Goal: Task Accomplishment & Management: Use online tool/utility

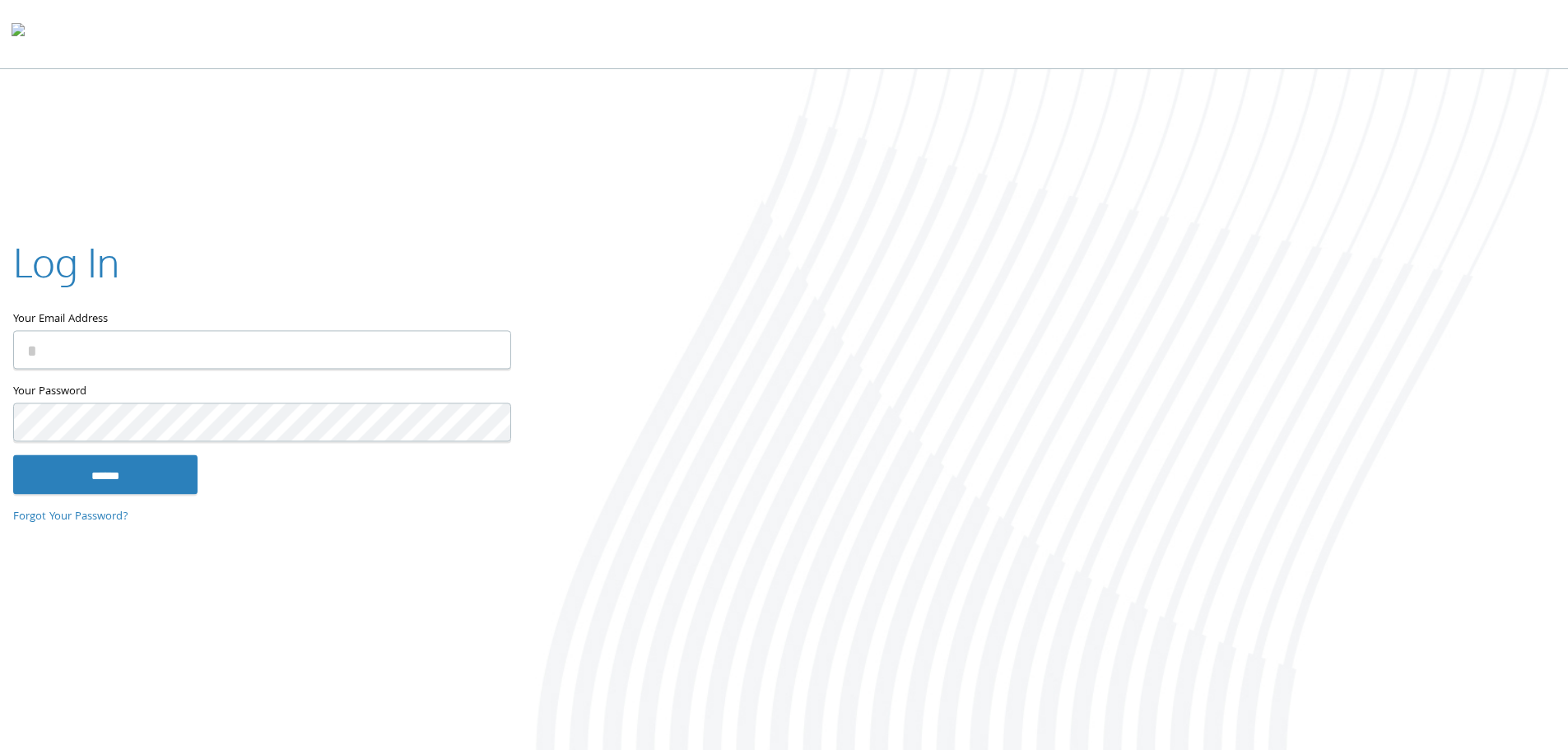
type input "**********"
click at [152, 460] on input "******" at bounding box center [105, 474] width 184 height 40
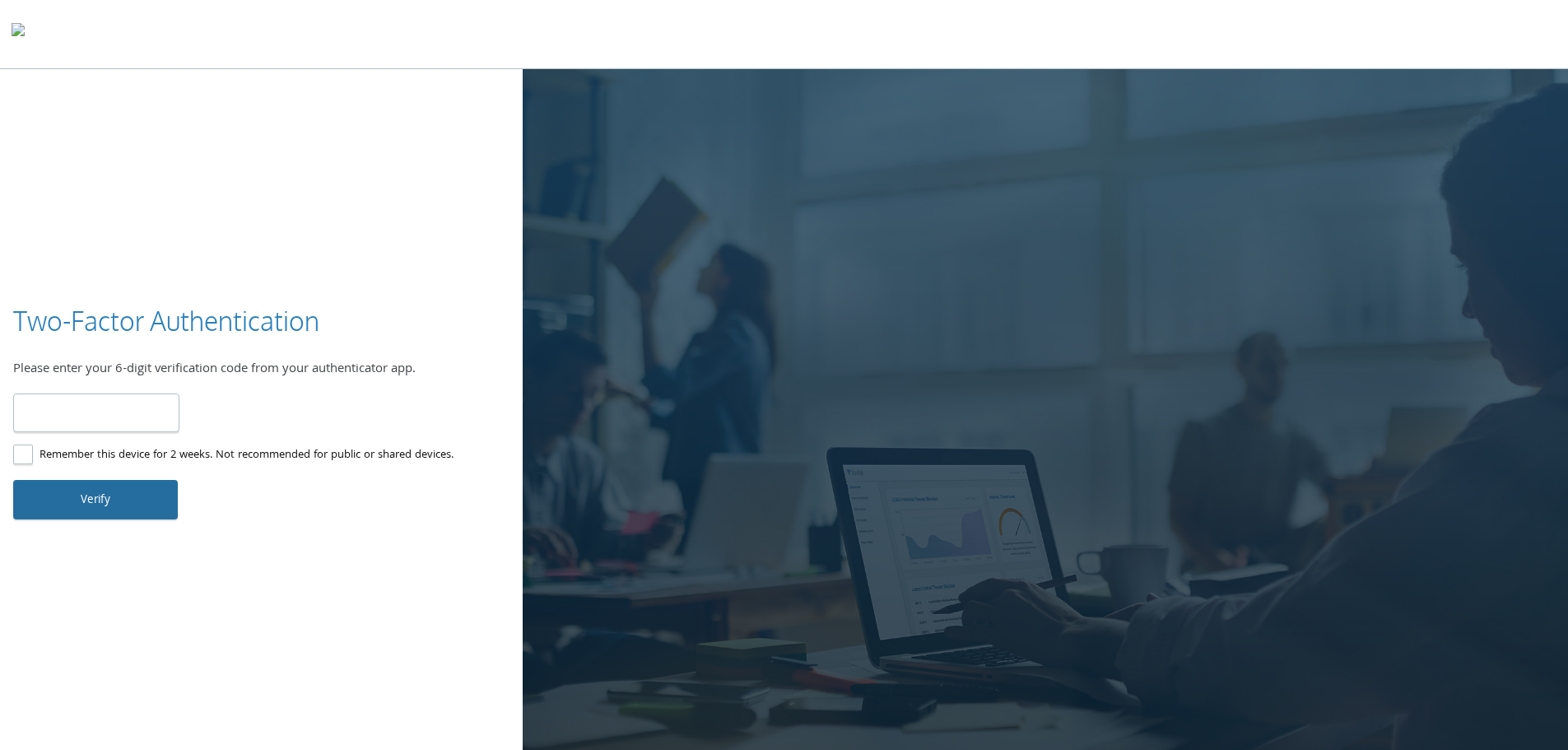
click at [73, 494] on button "Verify" at bounding box center [95, 499] width 165 height 40
